Goal: Task Accomplishment & Management: Complete application form

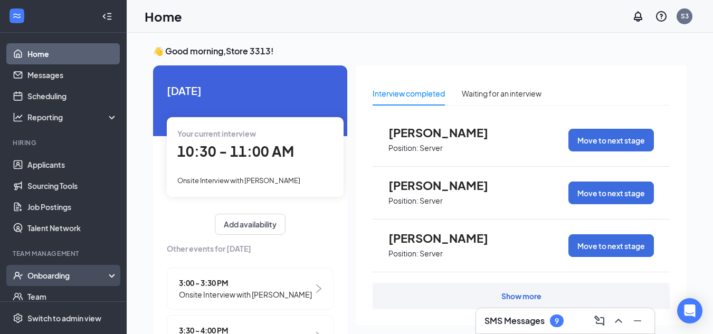
click at [57, 278] on div "Onboarding" at bounding box center [67, 275] width 81 height 11
click at [61, 289] on link "Overview" at bounding box center [72, 296] width 90 height 21
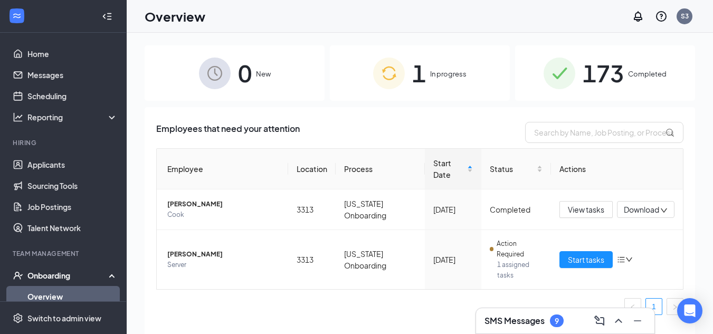
click at [437, 78] on span "In progress" at bounding box center [448, 74] width 36 height 11
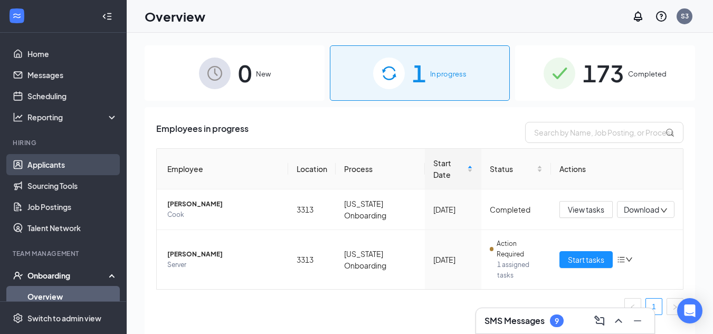
click at [46, 159] on link "Applicants" at bounding box center [72, 164] width 90 height 21
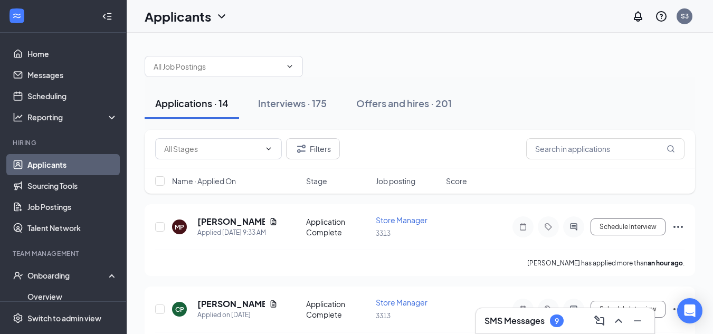
click at [219, 78] on div "Applications · 14 Interviews · 175 Offers and hires · 201" at bounding box center [420, 103] width 550 height 53
click at [218, 70] on input "text" at bounding box center [217, 67] width 128 height 12
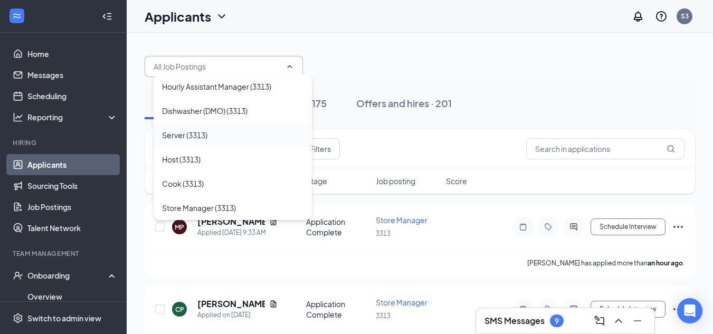
click at [185, 138] on div "Server (3313)" at bounding box center [184, 135] width 45 height 12
type input "Server (3313)"
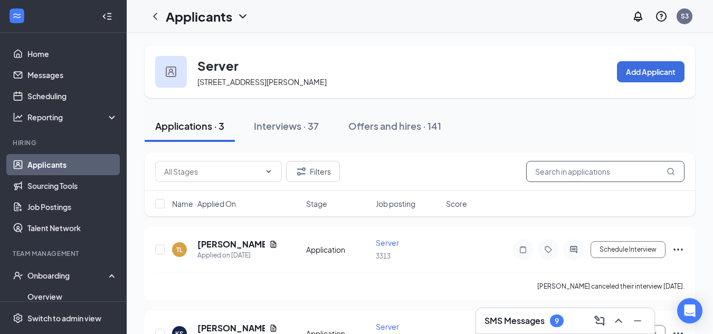
click at [578, 165] on input "text" at bounding box center [605, 171] width 158 height 21
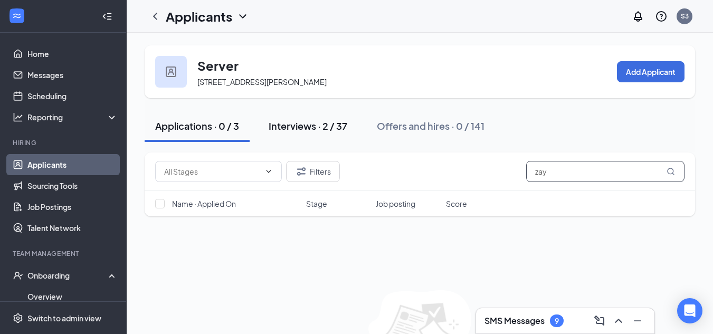
type input "zay"
click at [322, 131] on div "Interviews · 2 / 37" at bounding box center [307, 125] width 79 height 13
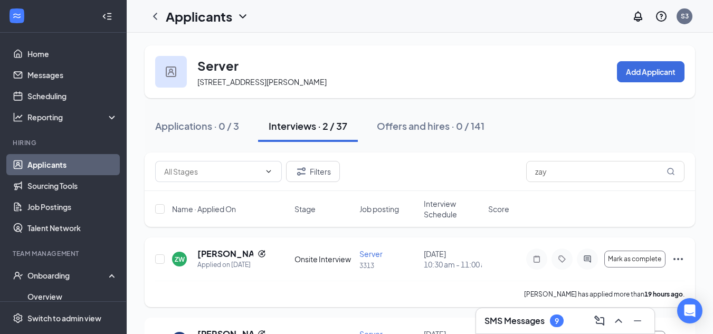
scroll to position [53, 0]
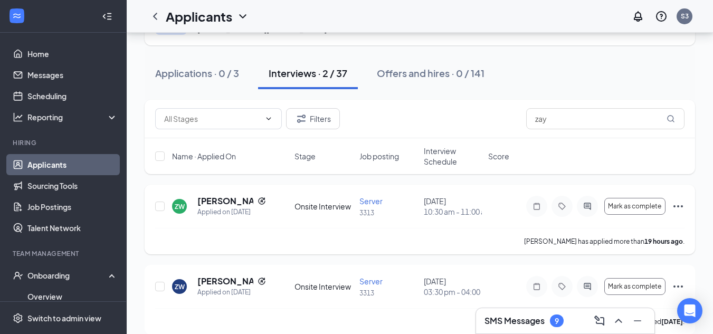
click at [682, 213] on icon "Ellipses" at bounding box center [677, 206] width 13 height 13
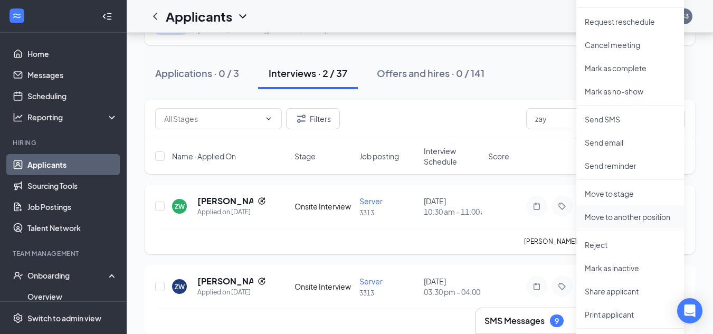
click at [630, 222] on p "Move to another position" at bounding box center [629, 217] width 91 height 11
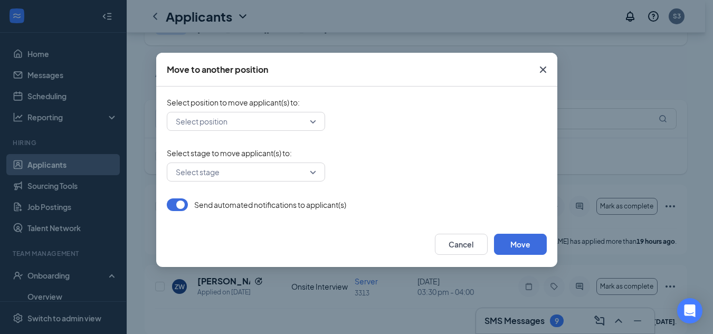
click at [548, 68] on icon "Cross" at bounding box center [542, 69] width 13 height 13
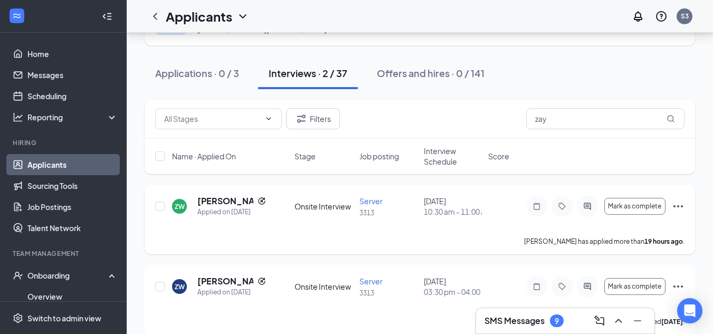
click at [679, 213] on icon "Ellipses" at bounding box center [677, 206] width 13 height 13
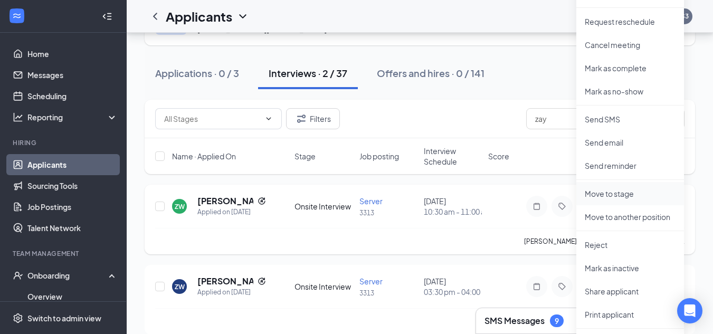
click at [620, 196] on p "Move to stage" at bounding box center [629, 193] width 91 height 11
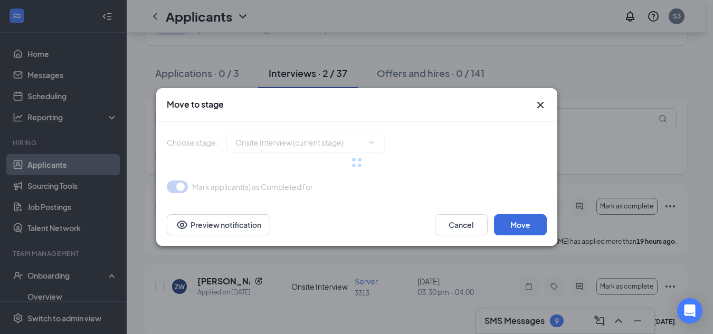
type input "Hiring Complete (final stage)"
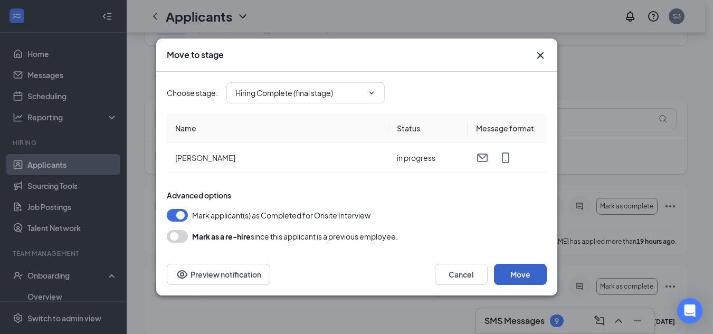
click at [525, 269] on button "Move" at bounding box center [520, 274] width 53 height 21
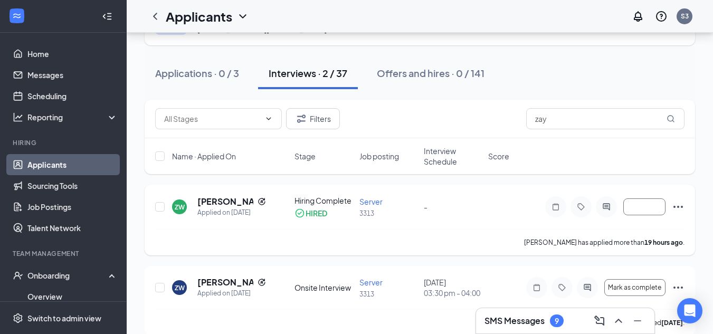
click at [676, 205] on icon "Ellipses" at bounding box center [677, 206] width 13 height 13
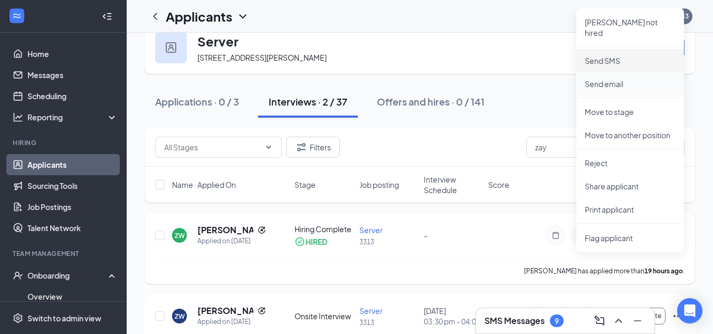
scroll to position [0, 0]
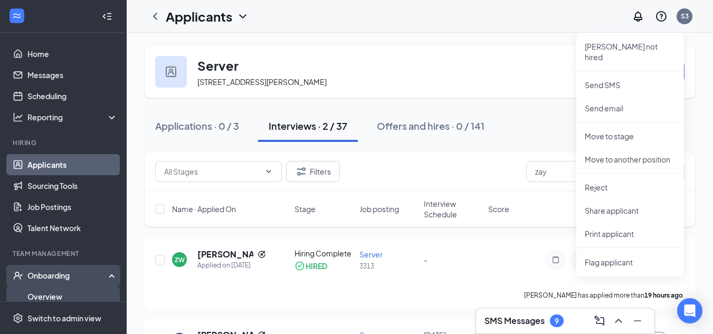
click at [65, 295] on link "Overview" at bounding box center [72, 296] width 90 height 21
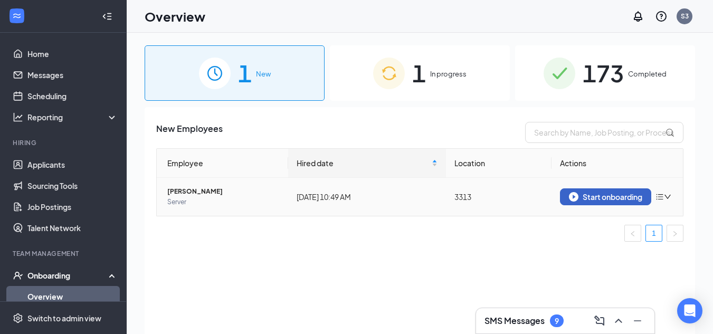
click at [597, 197] on div "Start onboarding" at bounding box center [605, 196] width 73 height 9
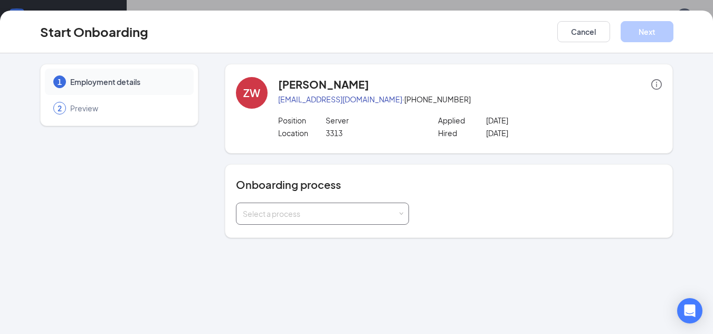
click at [270, 212] on div "Select a process" at bounding box center [320, 213] width 155 height 11
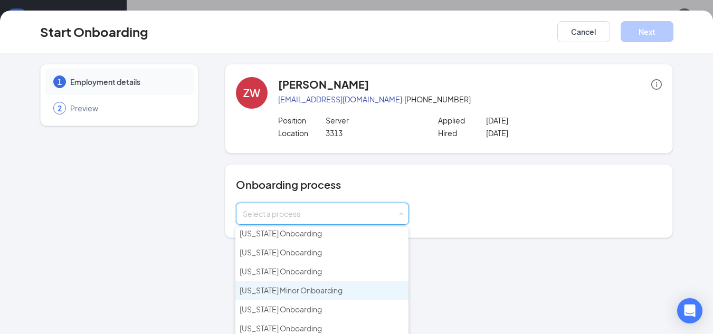
scroll to position [53, 0]
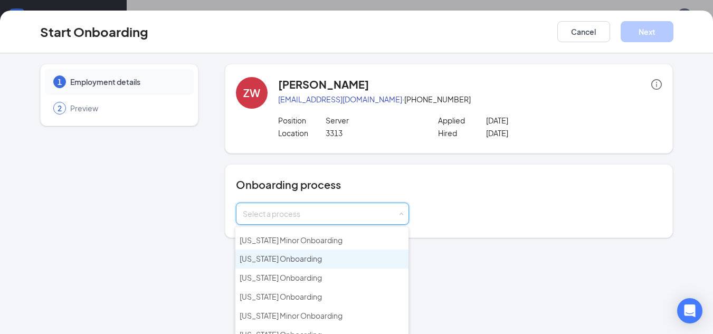
click at [282, 260] on span "Indiana Onboarding" at bounding box center [280, 258] width 82 height 9
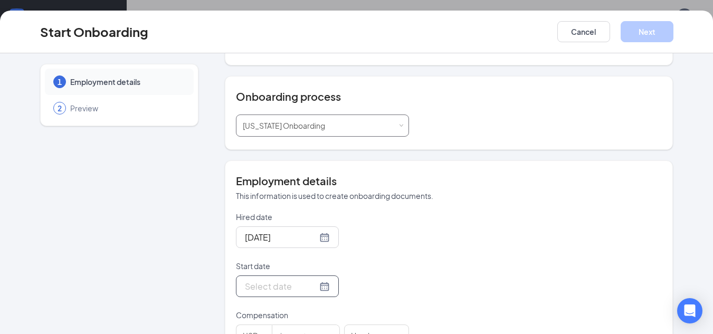
scroll to position [105, 0]
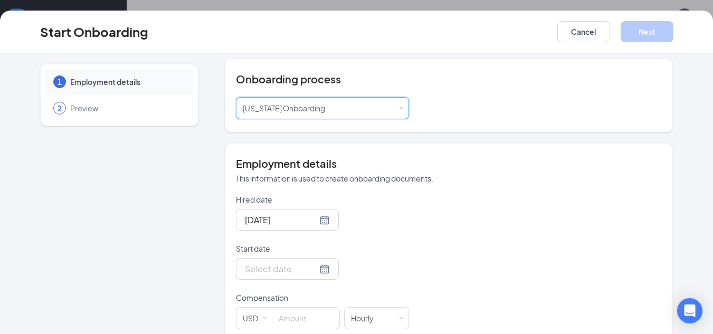
click at [249, 257] on div "Start date" at bounding box center [322, 250] width 173 height 15
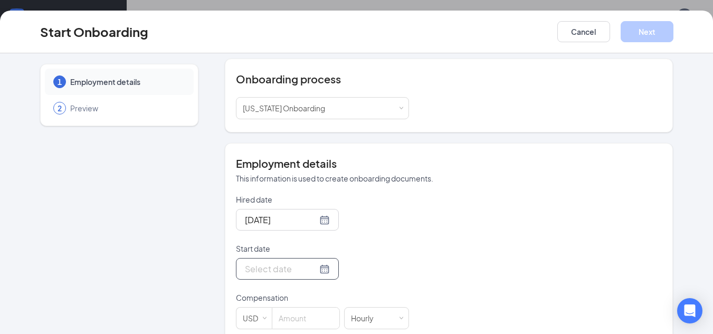
click at [286, 274] on input "Start date" at bounding box center [281, 268] width 72 height 13
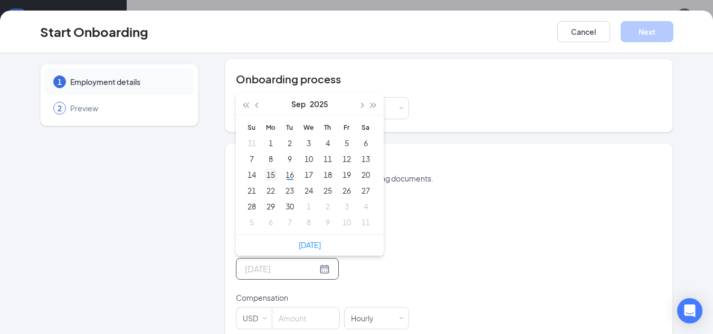
type input "Sep 15, 2025"
click at [274, 175] on td "15" at bounding box center [270, 175] width 19 height 16
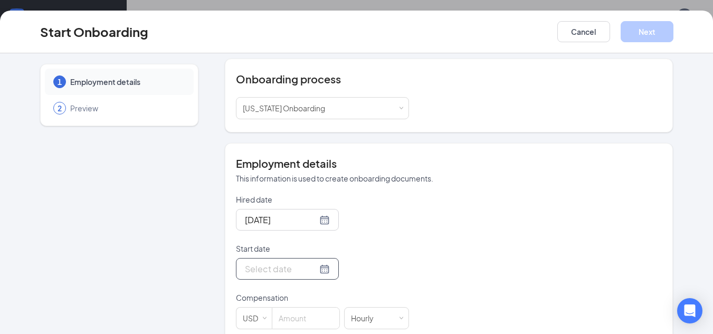
click at [302, 278] on div at bounding box center [287, 269] width 103 height 22
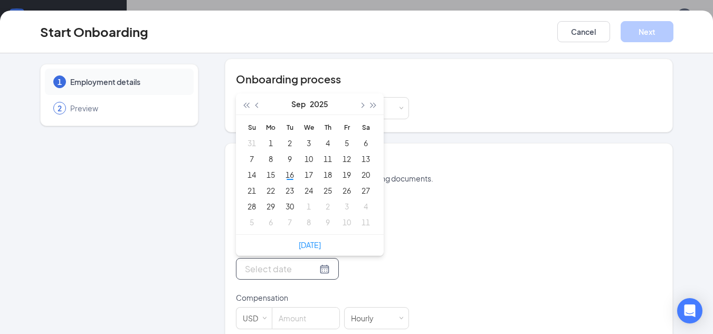
click at [297, 272] on input "Start date" at bounding box center [281, 268] width 72 height 13
type input "[DATE]"
click at [289, 176] on div "16" at bounding box center [289, 174] width 13 height 13
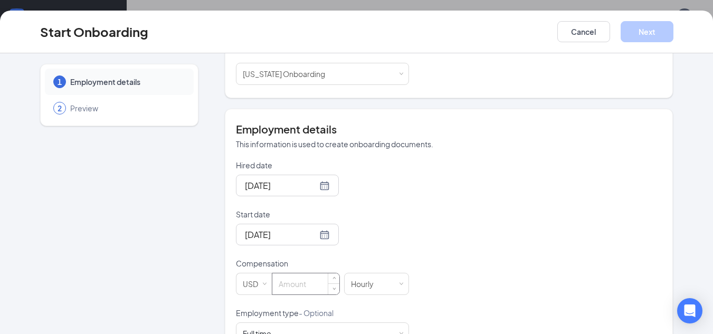
scroll to position [158, 0]
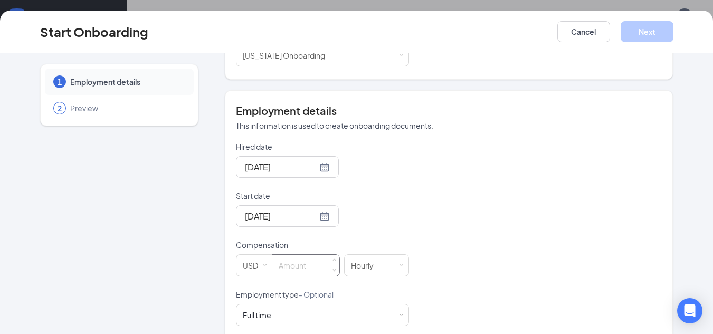
click at [301, 267] on input at bounding box center [305, 265] width 67 height 21
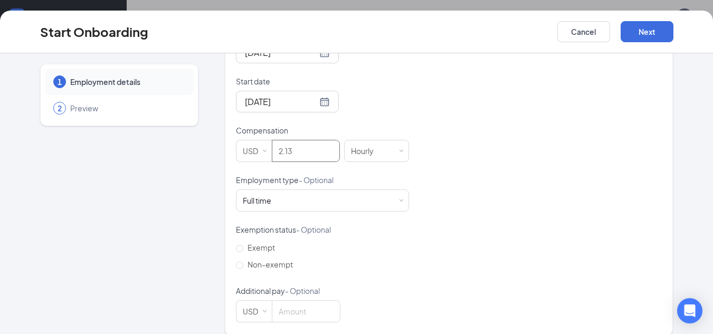
scroll to position [285, 0]
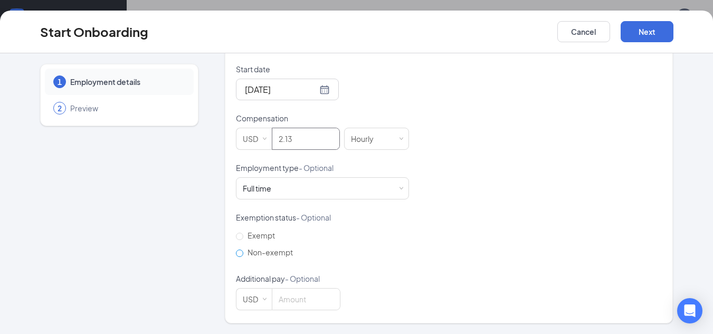
type input "2.13"
click at [243, 252] on span "Non-exempt" at bounding box center [270, 251] width 54 height 9
click at [242, 252] on input "Non-exempt" at bounding box center [239, 252] width 7 height 7
radio input "true"
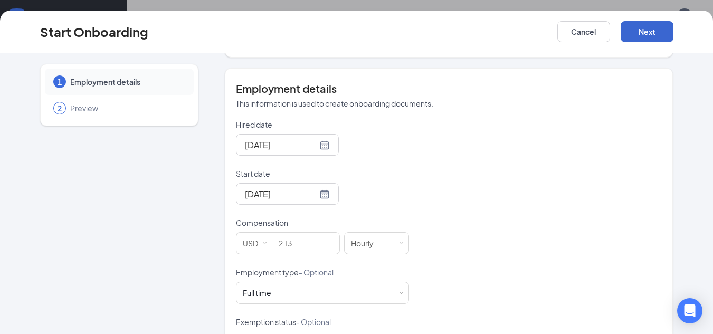
scroll to position [179, 0]
click at [641, 29] on button "Next" at bounding box center [646, 31] width 53 height 21
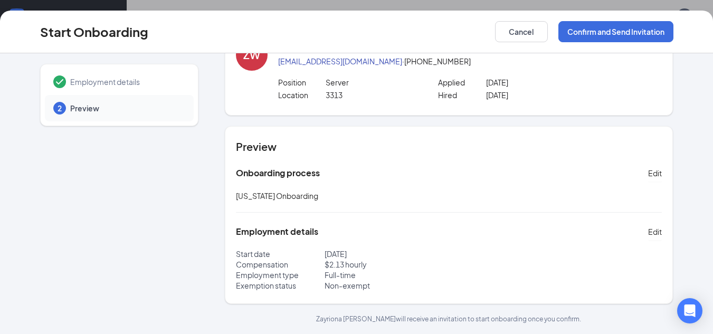
scroll to position [38, 0]
click at [614, 34] on button "Confirm and Send Invitation" at bounding box center [615, 31] width 115 height 21
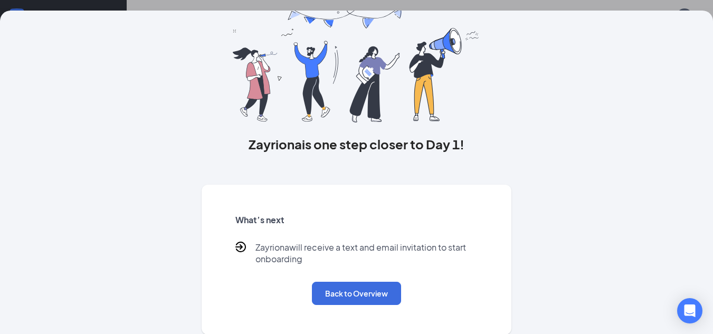
scroll to position [49, 0]
click at [342, 302] on button "Back to Overview" at bounding box center [356, 292] width 89 height 23
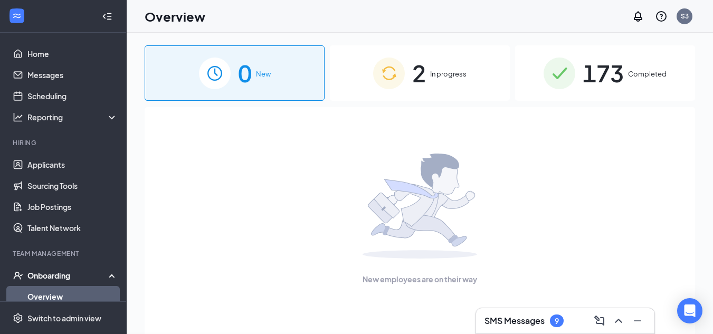
scroll to position [0, 0]
click at [453, 87] on div "2 In progress" at bounding box center [420, 72] width 180 height 55
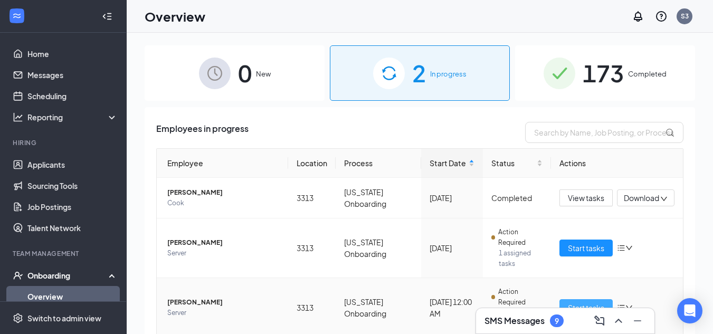
click at [583, 303] on span "Start tasks" at bounding box center [586, 308] width 36 height 12
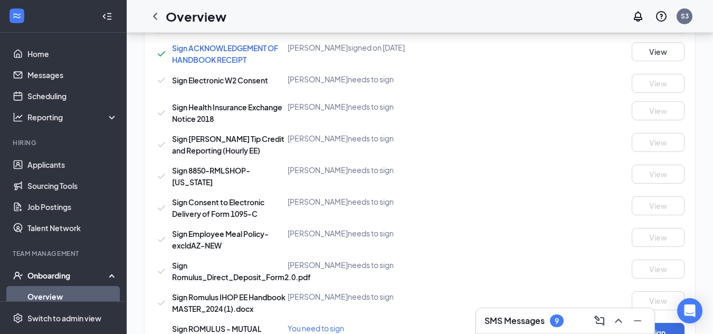
scroll to position [580, 0]
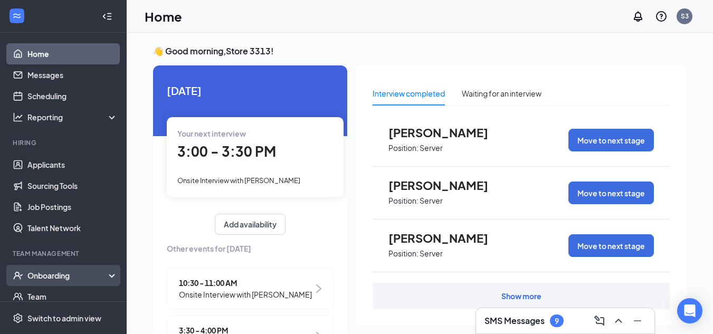
click at [74, 272] on div "Onboarding" at bounding box center [67, 275] width 81 height 11
click at [66, 293] on link "Overview" at bounding box center [72, 296] width 90 height 21
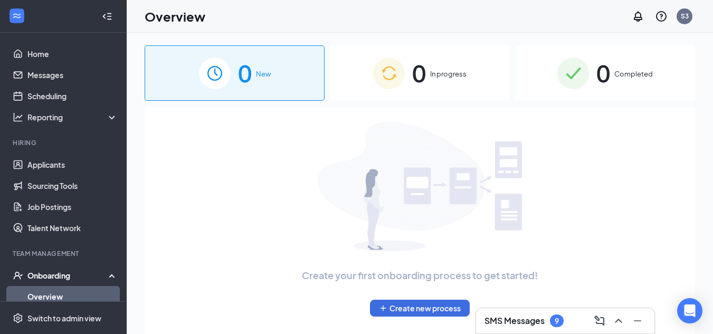
click at [394, 82] on img at bounding box center [389, 73] width 32 height 32
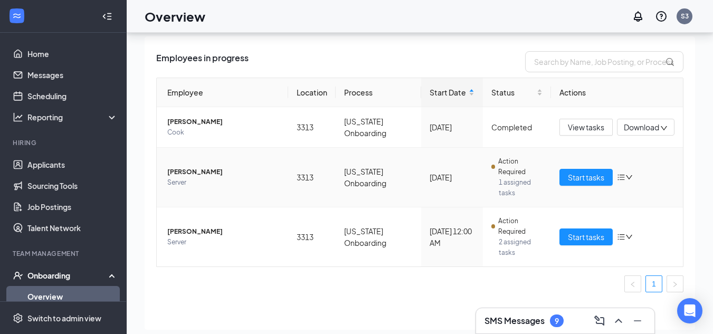
scroll to position [47, 0]
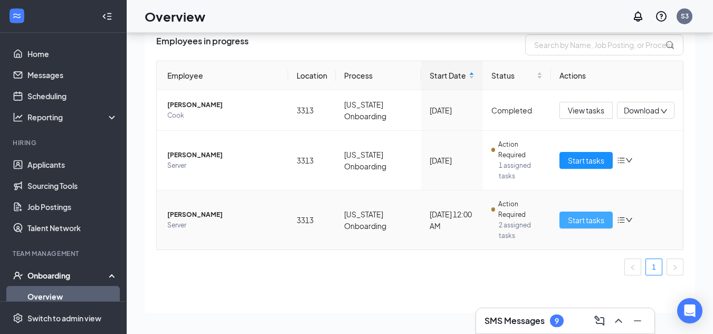
click at [589, 220] on span "Start tasks" at bounding box center [586, 220] width 36 height 12
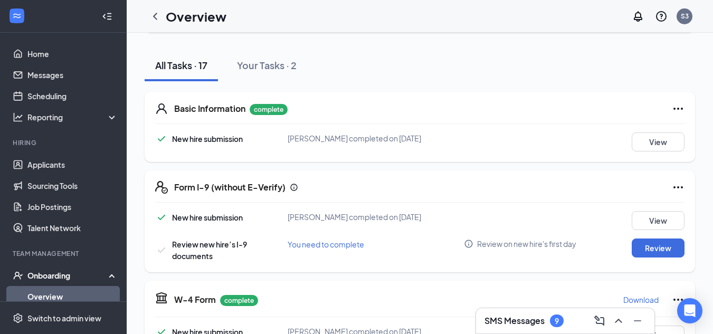
scroll to position [105, 0]
click at [661, 252] on button "Review" at bounding box center [657, 247] width 53 height 19
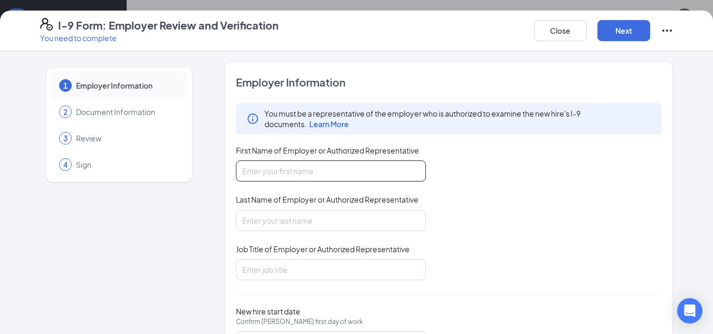
click at [320, 171] on input "First Name of Employer or Authorized Representative" at bounding box center [331, 170] width 190 height 21
type input "Trae"
type input "Gerstorff"
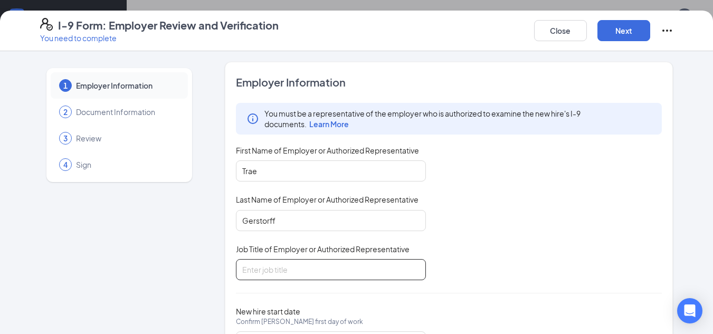
click at [292, 270] on input "Job Title of Employer or Authorized Representative" at bounding box center [331, 269] width 190 height 21
type input "GM"
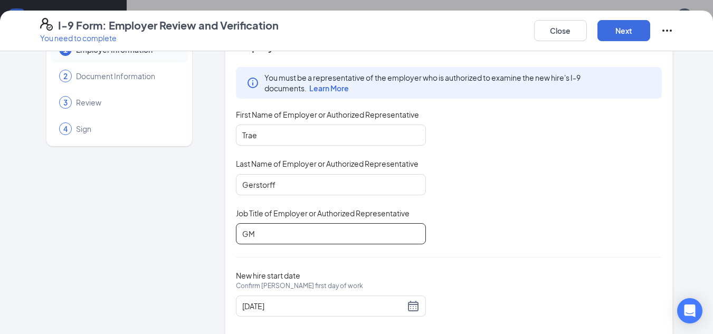
scroll to position [55, 0]
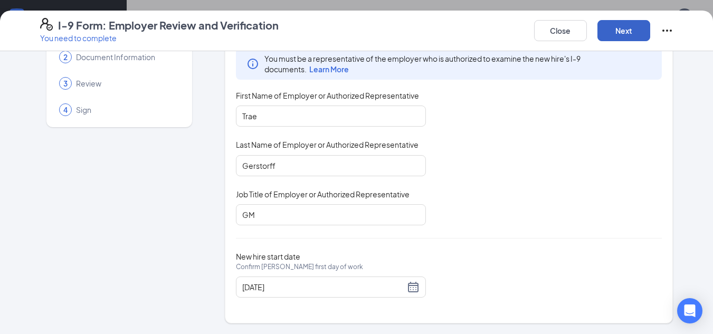
click at [627, 35] on button "Next" at bounding box center [623, 30] width 53 height 21
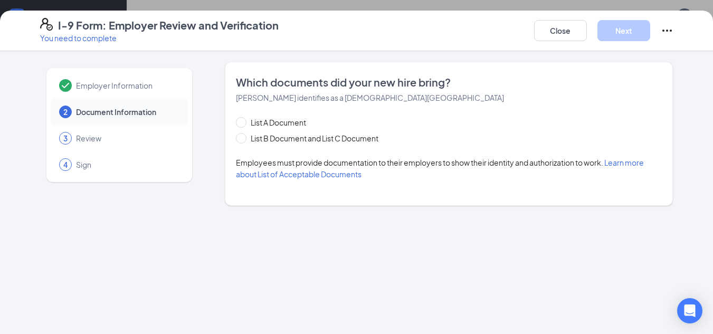
drag, startPoint x: 249, startPoint y: 140, endPoint x: 257, endPoint y: 147, distance: 10.1
click at [249, 140] on span "List B Document and List C Document" at bounding box center [314, 138] width 136 height 12
click at [243, 140] on input "List B Document and List C Document" at bounding box center [239, 136] width 7 height 7
radio input "true"
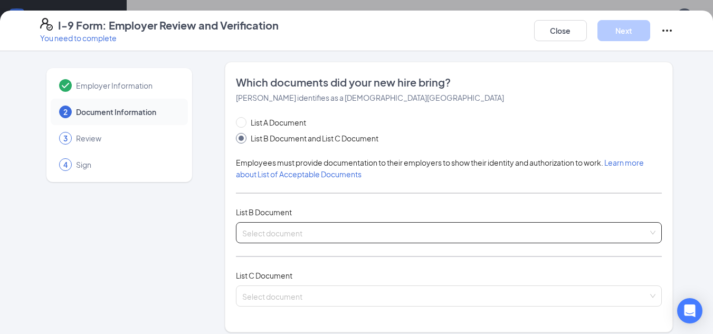
scroll to position [53, 0]
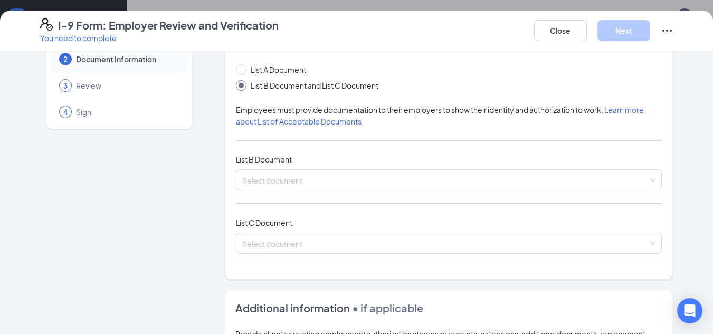
click at [322, 193] on div "List A Document List B Document and List C Document Employees must provide docu…" at bounding box center [449, 165] width 426 height 203
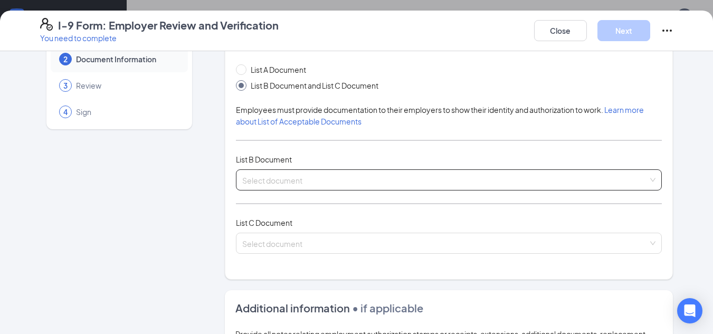
click at [328, 180] on input "search" at bounding box center [445, 178] width 406 height 16
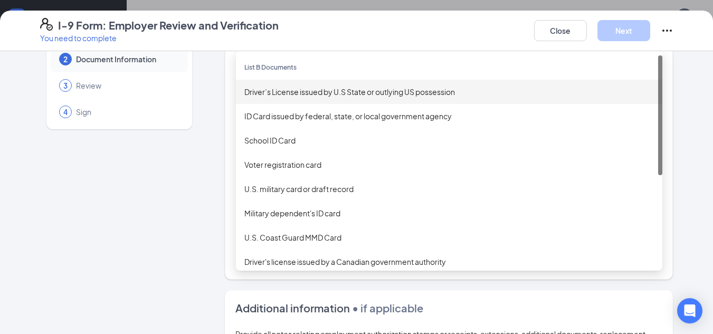
click at [318, 92] on div "Driver’s License issued by U.S State or outlying US possession" at bounding box center [448, 92] width 409 height 12
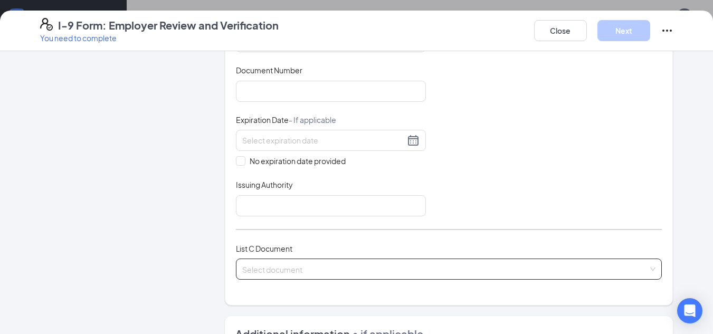
scroll to position [316, 0]
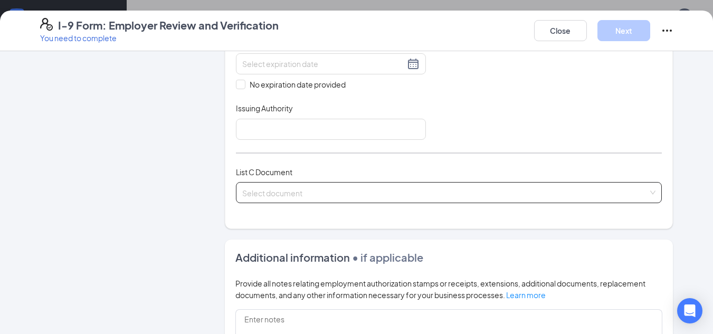
click at [297, 196] on input "search" at bounding box center [445, 191] width 406 height 16
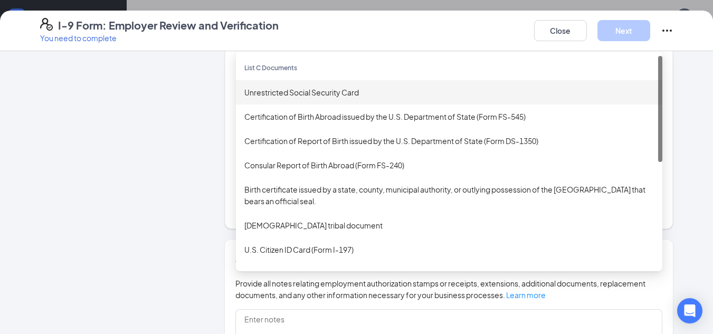
click at [325, 91] on div "Unrestricted Social Security Card" at bounding box center [448, 93] width 409 height 12
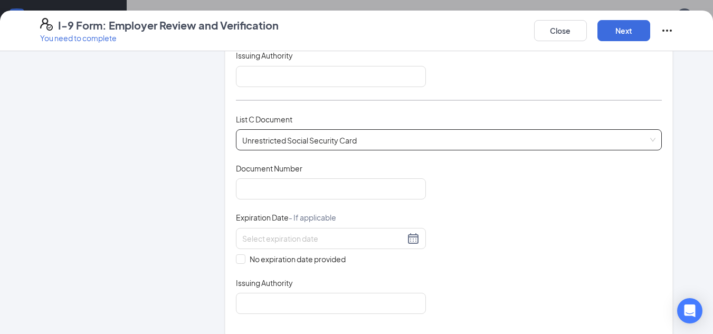
scroll to position [264, 0]
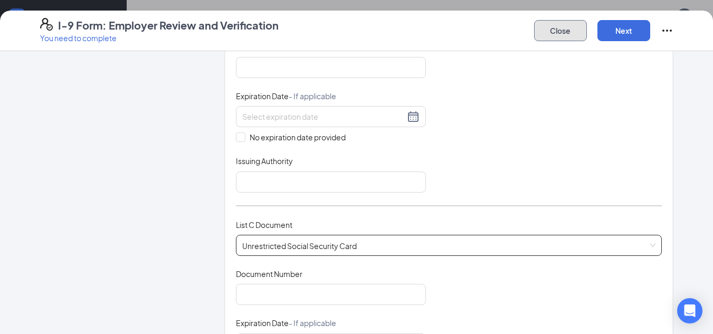
click at [570, 31] on button "Close" at bounding box center [560, 30] width 53 height 21
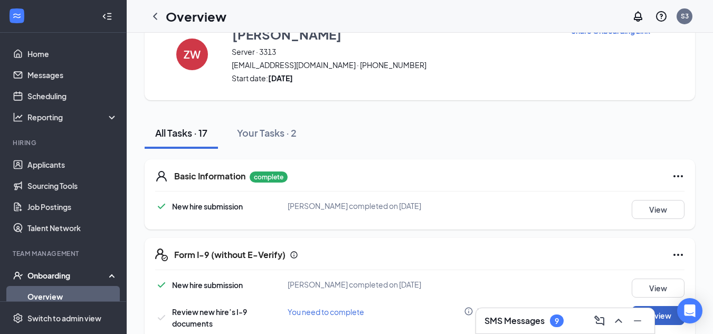
scroll to position [0, 0]
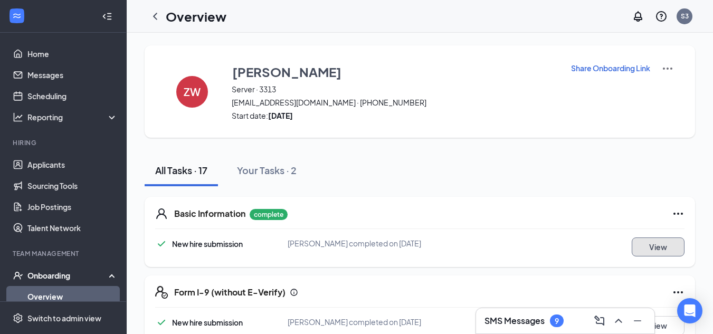
click at [648, 248] on button "View" at bounding box center [657, 246] width 53 height 19
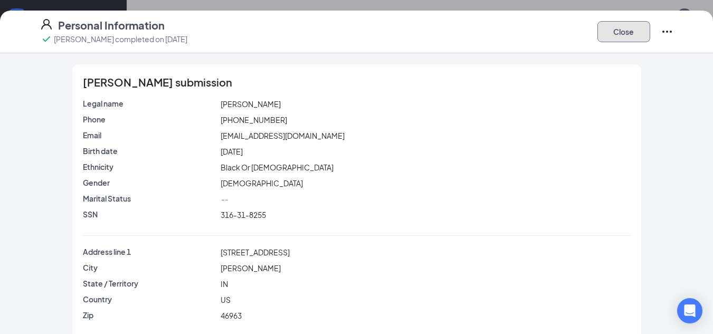
click at [636, 36] on button "Close" at bounding box center [623, 31] width 53 height 21
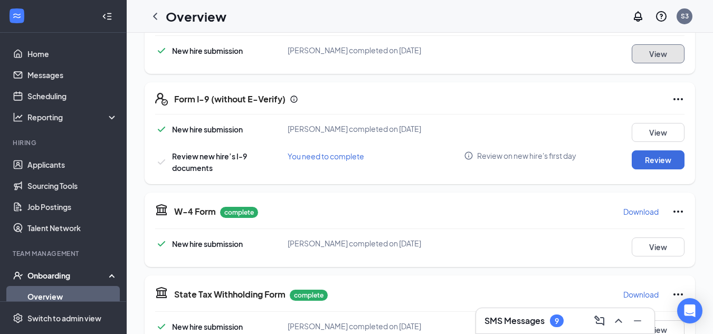
scroll to position [211, 0]
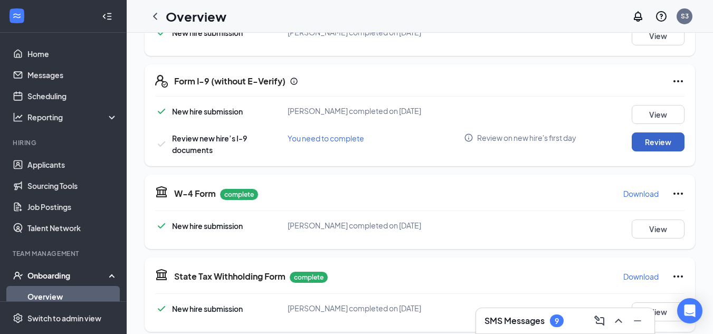
click at [639, 134] on button "Review" at bounding box center [657, 141] width 53 height 19
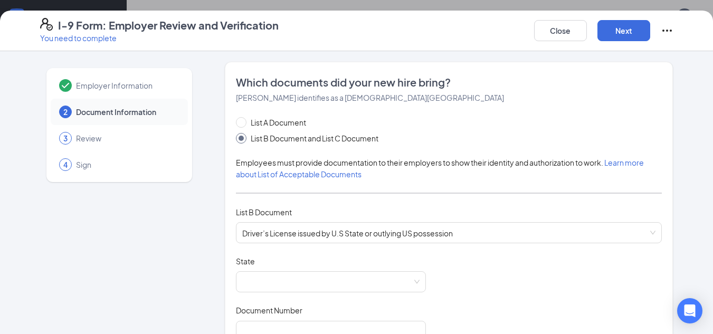
scroll to position [53, 0]
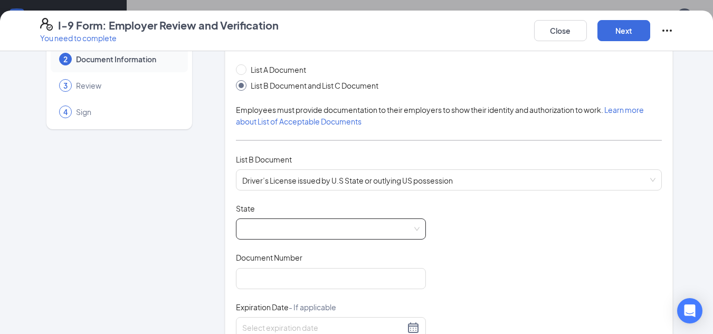
click at [272, 230] on span at bounding box center [330, 229] width 177 height 20
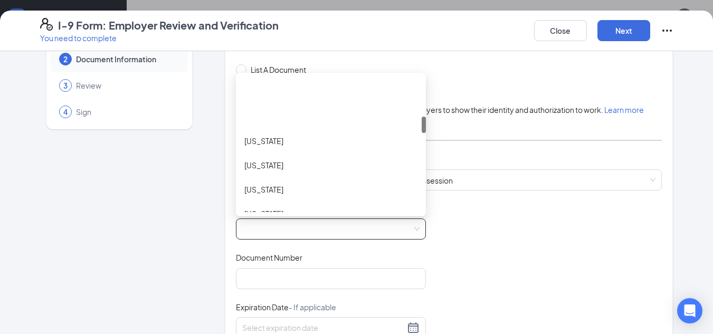
scroll to position [316, 0]
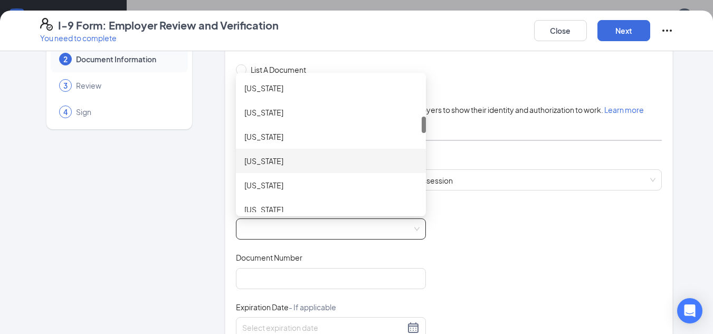
click at [271, 167] on div "Indiana" at bounding box center [330, 161] width 173 height 12
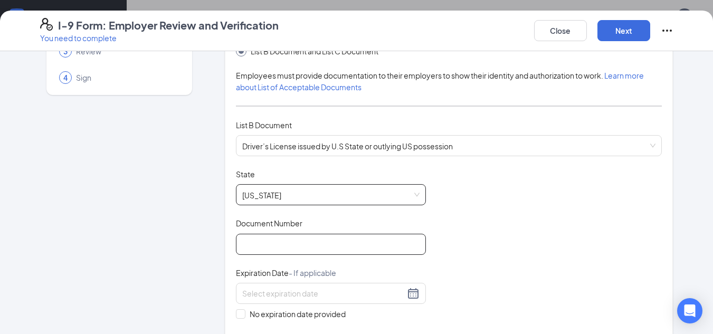
scroll to position [105, 0]
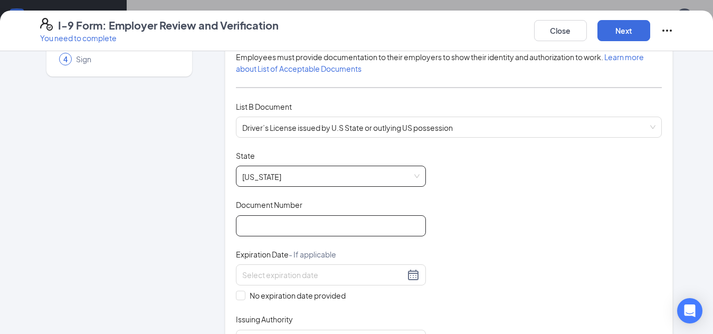
click at [310, 229] on input "Document Number" at bounding box center [331, 225] width 190 height 21
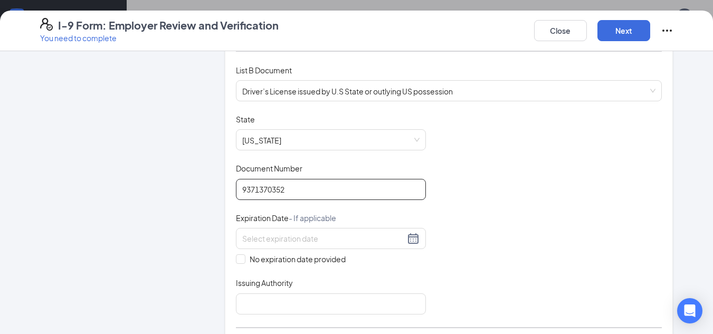
scroll to position [158, 0]
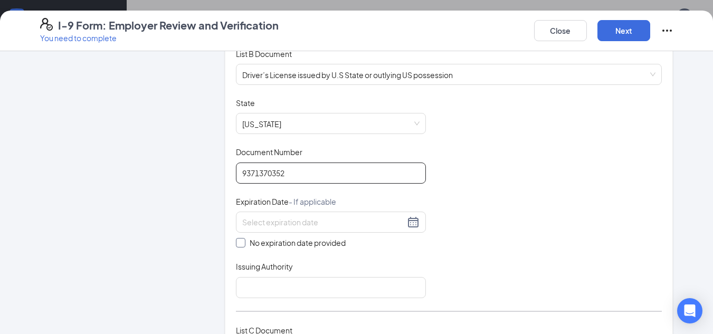
type input "9371370352"
click at [245, 247] on span "No expiration date provided" at bounding box center [297, 243] width 104 height 12
click at [242, 245] on input "No expiration date provided" at bounding box center [239, 241] width 7 height 7
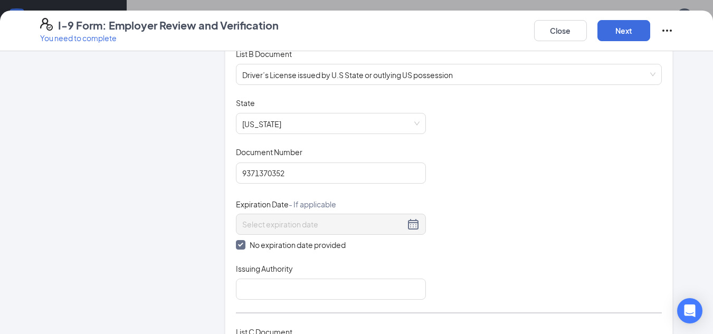
click at [237, 244] on input "No expiration date provided" at bounding box center [239, 243] width 7 height 7
checkbox input "false"
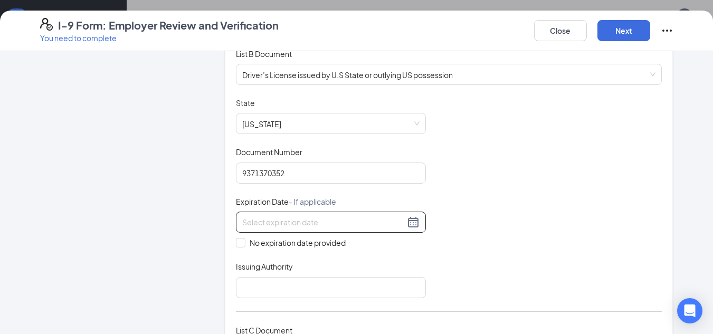
click at [273, 226] on input at bounding box center [323, 222] width 162 height 12
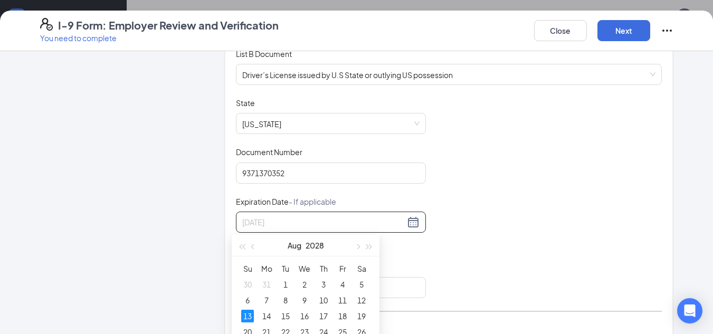
drag, startPoint x: 248, startPoint y: 317, endPoint x: 376, endPoint y: 244, distance: 146.9
click at [248, 317] on div "13" at bounding box center [247, 316] width 13 height 13
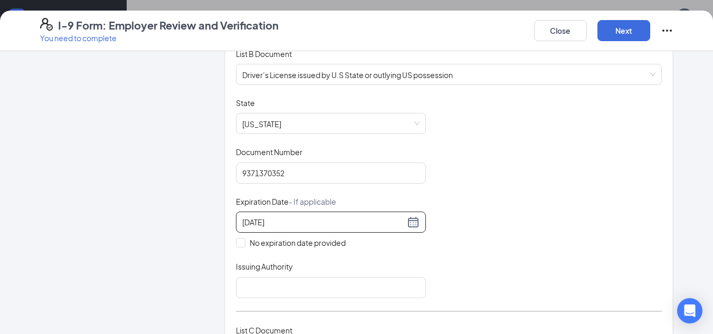
type input "08/13/2028"
click at [530, 179] on div "Document Title Driver’s License issued by U.S State or outlying US possession S…" at bounding box center [449, 198] width 426 height 200
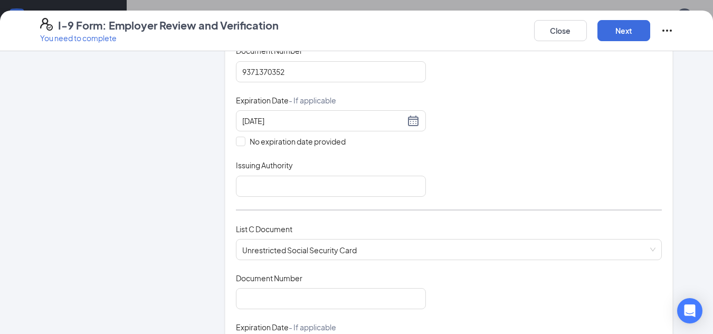
scroll to position [264, 0]
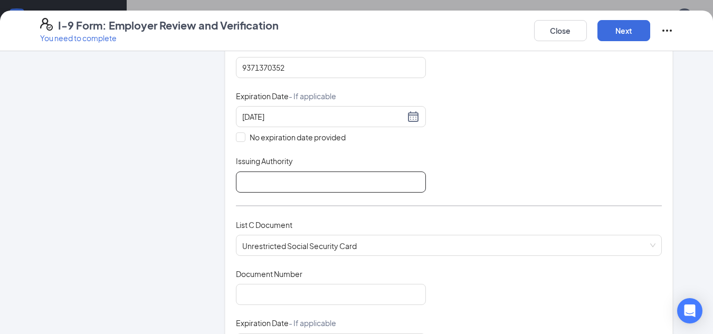
click at [268, 184] on input "Issuing Authority" at bounding box center [331, 181] width 190 height 21
type input "IN"
click at [481, 168] on div "Document Title Driver’s License issued by U.S State or outlying US possession S…" at bounding box center [449, 92] width 426 height 200
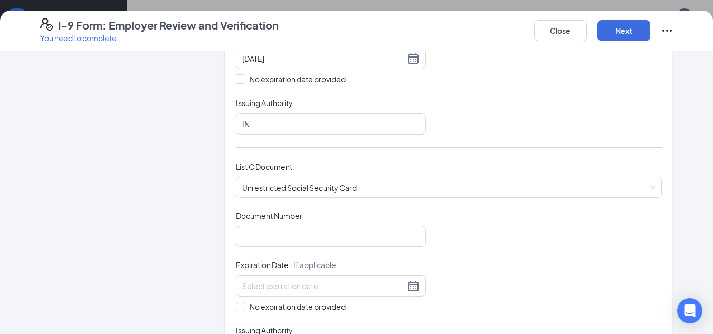
scroll to position [422, 0]
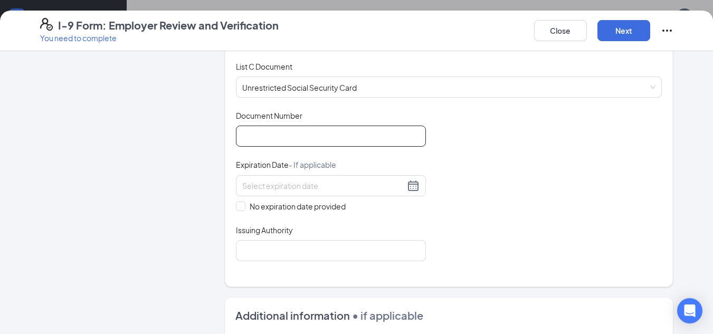
click at [282, 136] on input "Document Number" at bounding box center [331, 136] width 190 height 21
type input "318318255"
click at [239, 205] on span at bounding box center [240, 205] width 9 height 9
click at [239, 205] on input "No expiration date provided" at bounding box center [239, 204] width 7 height 7
checkbox input "true"
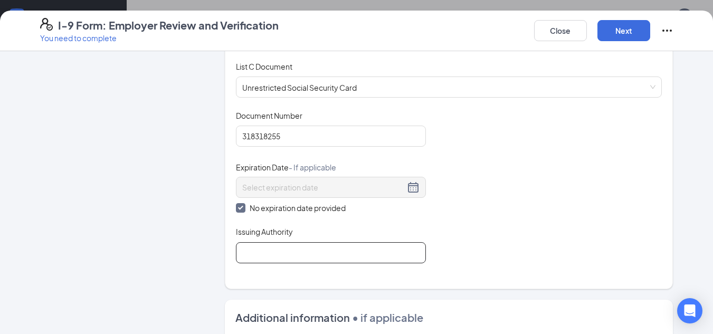
click at [260, 253] on input "Issuing Authority" at bounding box center [331, 252] width 190 height 21
type input "SSN"
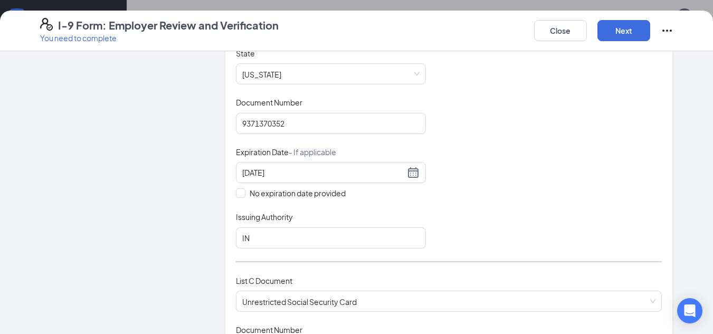
scroll to position [189, 0]
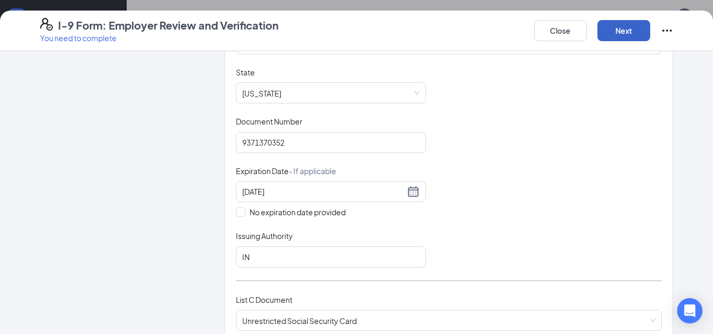
click at [631, 32] on button "Next" at bounding box center [623, 30] width 53 height 21
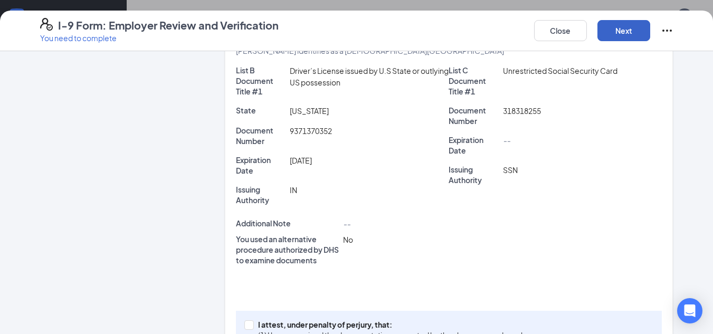
scroll to position [242, 0]
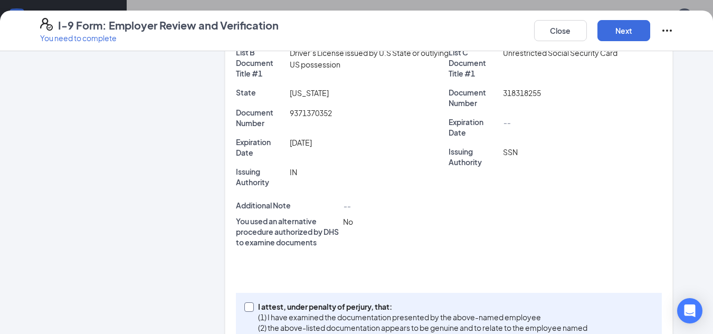
click at [254, 304] on span "I attest, under penalty of perjury, that: (1) I have examined the documentation…" at bounding box center [423, 322] width 338 height 42
click at [251, 304] on input "I attest, under penalty of perjury, that: (1) I have examined the documentation…" at bounding box center [247, 305] width 7 height 7
checkbox input "true"
click at [619, 29] on button "Next" at bounding box center [623, 30] width 53 height 21
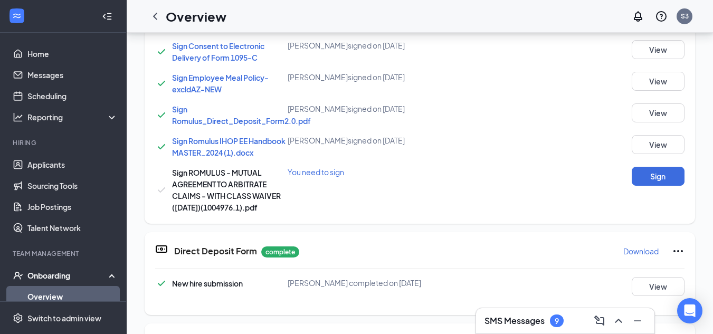
scroll to position [158, 0]
click at [640, 185] on button "Sign" at bounding box center [657, 175] width 53 height 19
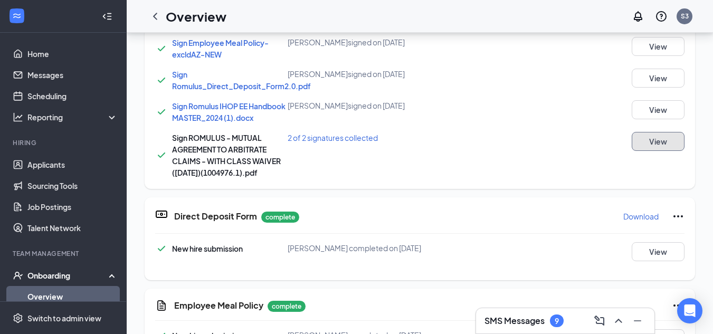
scroll to position [215, 0]
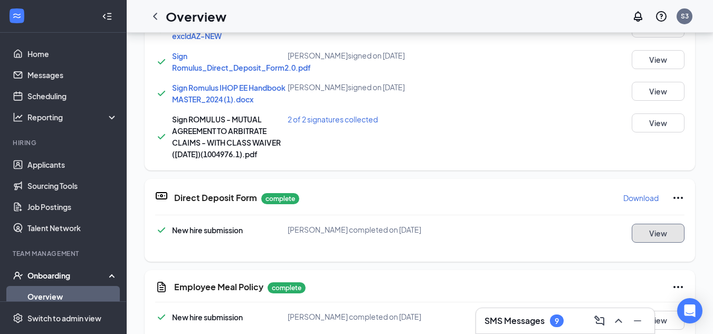
click at [655, 243] on button "View" at bounding box center [657, 233] width 53 height 19
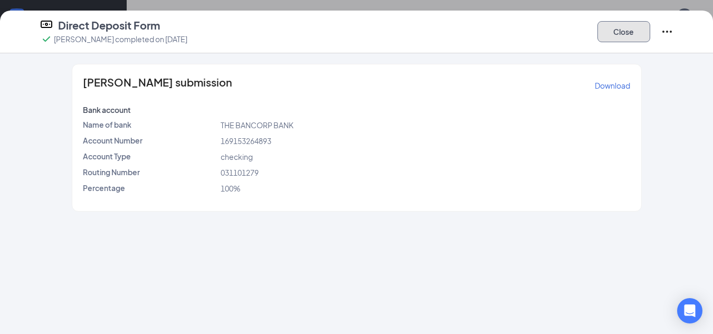
click at [624, 28] on button "Close" at bounding box center [623, 31] width 53 height 21
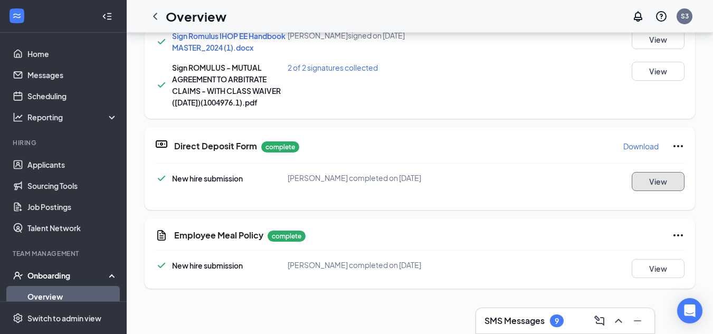
scroll to position [373, 0]
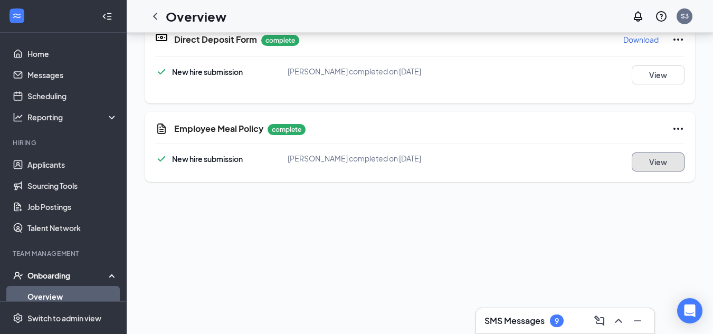
click at [631, 171] on button "View" at bounding box center [657, 161] width 53 height 19
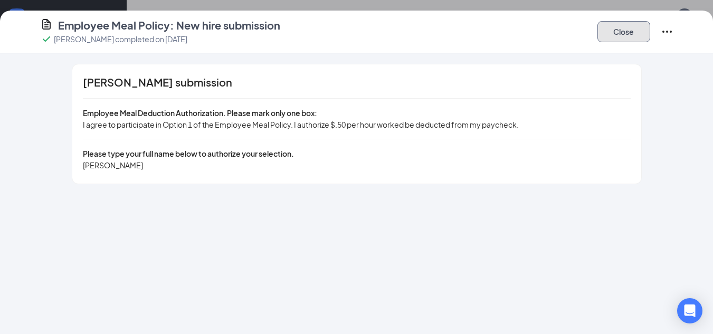
click at [603, 35] on button "Close" at bounding box center [623, 31] width 53 height 21
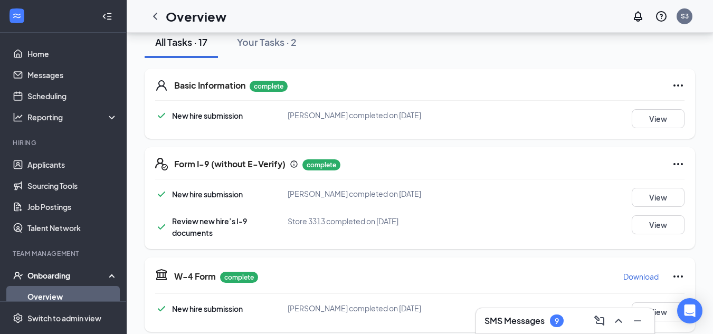
scroll to position [110, 0]
